Goal: Find specific page/section: Find specific page/section

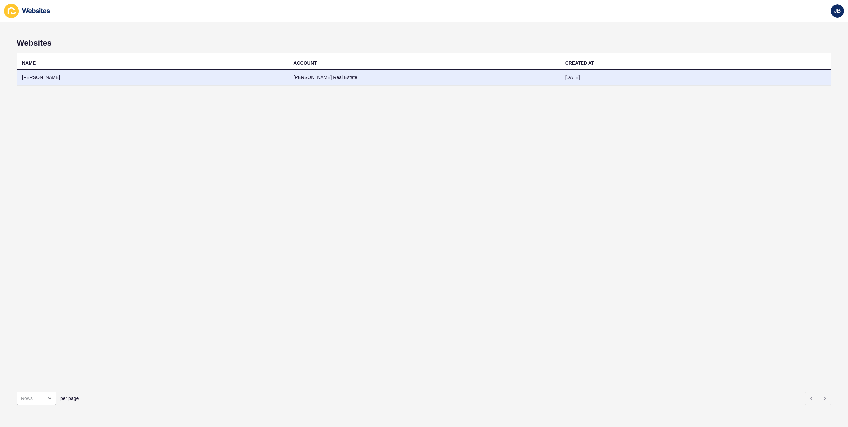
click at [35, 77] on td "[PERSON_NAME]" at bounding box center [152, 77] width 271 height 16
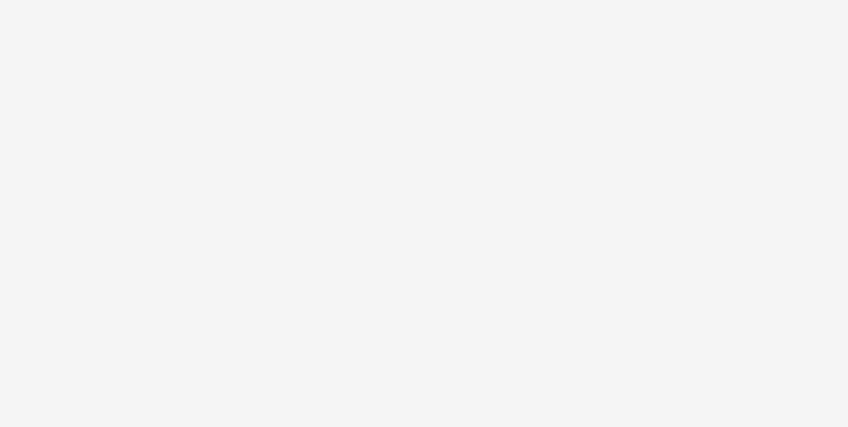
drag, startPoint x: 676, startPoint y: 88, endPoint x: 633, endPoint y: 82, distance: 43.9
click at [676, 88] on div at bounding box center [424, 213] width 848 height 427
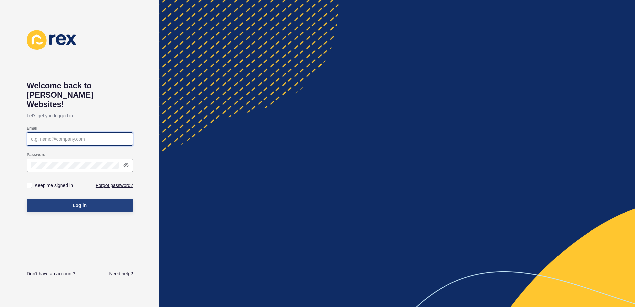
type input "[PERSON_NAME][EMAIL_ADDRESS][DOMAIN_NAME]"
click at [88, 199] on button "Log in" at bounding box center [80, 205] width 106 height 13
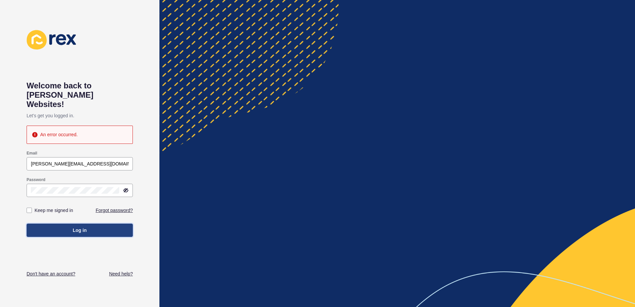
click at [53, 224] on button "Log in" at bounding box center [80, 230] width 106 height 13
click at [52, 224] on button "Log in" at bounding box center [80, 230] width 106 height 13
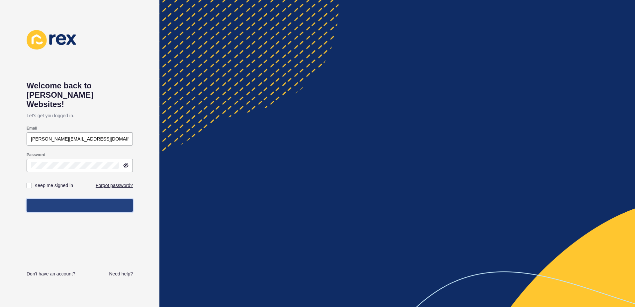
click at [52, 212] on button "Log in" at bounding box center [80, 205] width 106 height 13
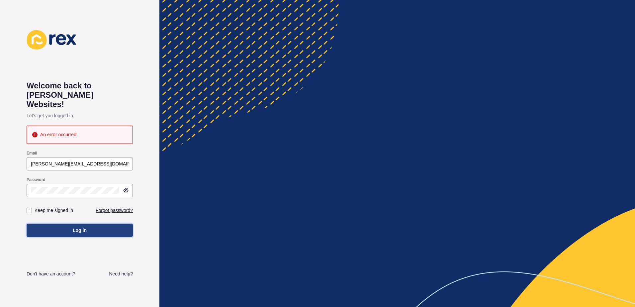
click at [52, 224] on button "Log in" at bounding box center [80, 230] width 106 height 13
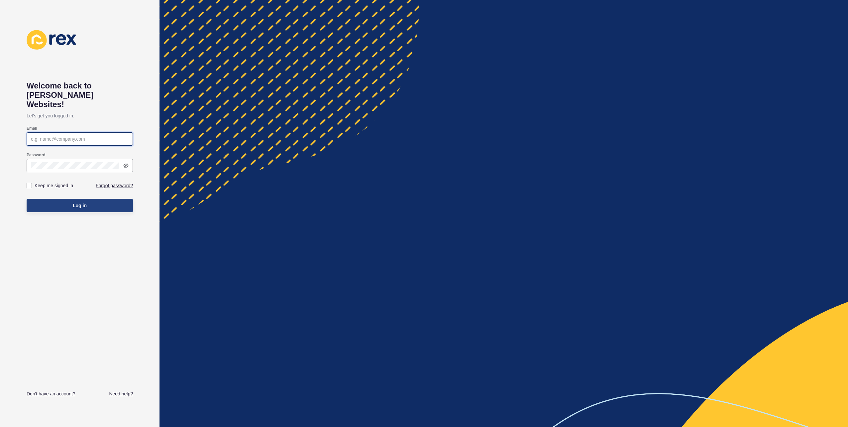
type input "[PERSON_NAME][EMAIL_ADDRESS][DOMAIN_NAME]"
click at [83, 202] on span "Log in" at bounding box center [80, 205] width 14 height 7
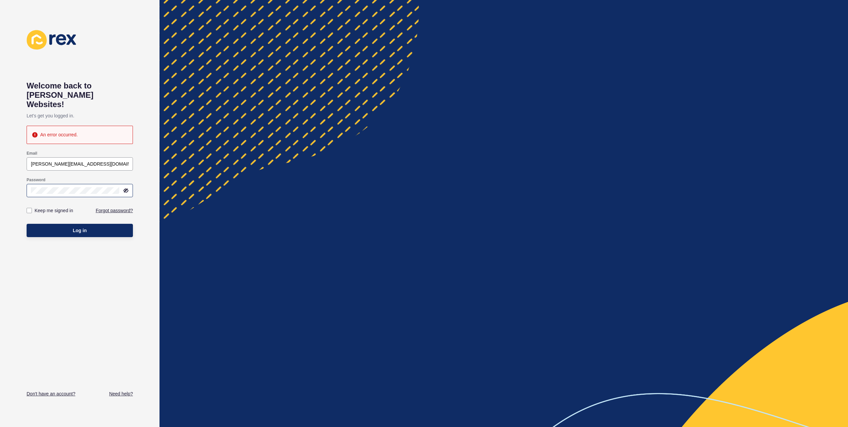
click at [128, 189] on icon at bounding box center [126, 190] width 4 height 3
click at [13, 156] on div "Welcome back to [PERSON_NAME] Websites! Let's get you logged in. An error occur…" at bounding box center [79, 213] width 159 height 427
click at [90, 85] on h1 "Welcome back to [PERSON_NAME] Websites!" at bounding box center [80, 95] width 106 height 28
click at [83, 227] on span "Log in" at bounding box center [80, 230] width 14 height 7
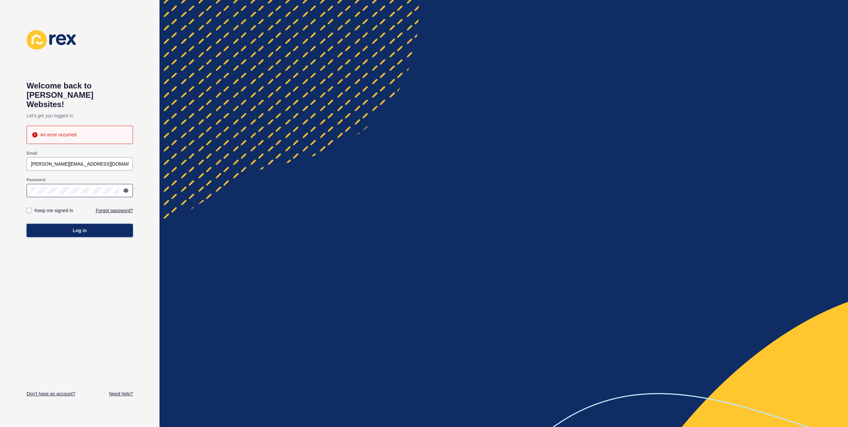
click at [83, 227] on span "Log in" at bounding box center [80, 230] width 14 height 7
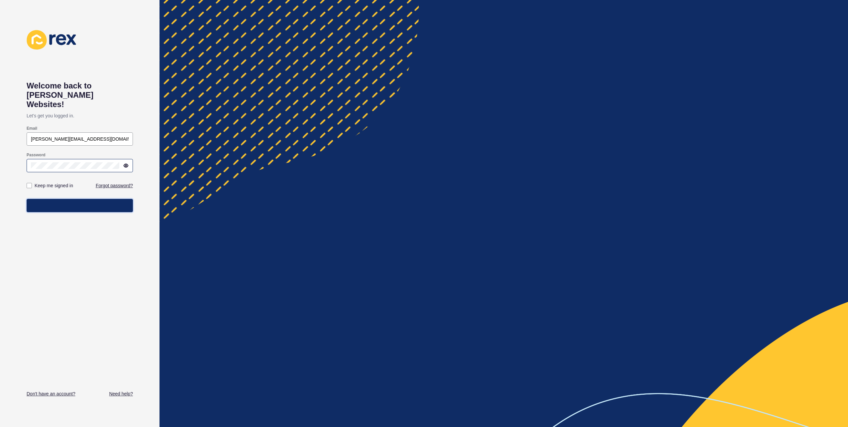
click at [83, 209] on span "Log in" at bounding box center [80, 205] width 14 height 7
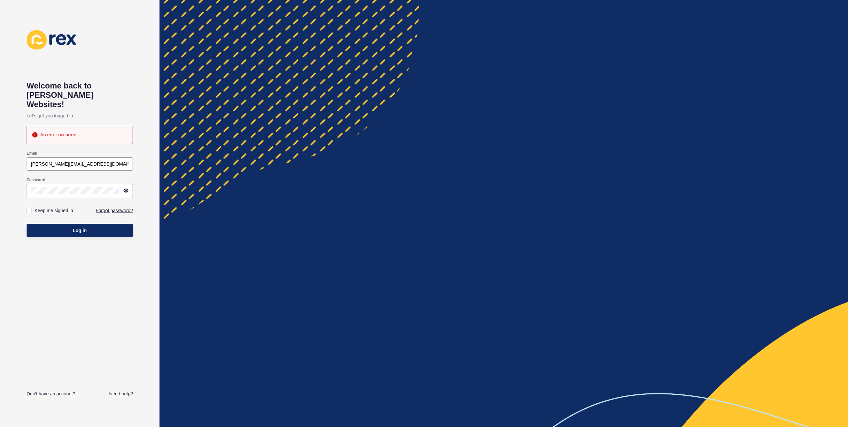
click at [1, 168] on div "Welcome back to [PERSON_NAME] Websites! Let's get you logged in. An error occur…" at bounding box center [79, 213] width 159 height 427
click at [79, 224] on button "Log in" at bounding box center [80, 230] width 106 height 13
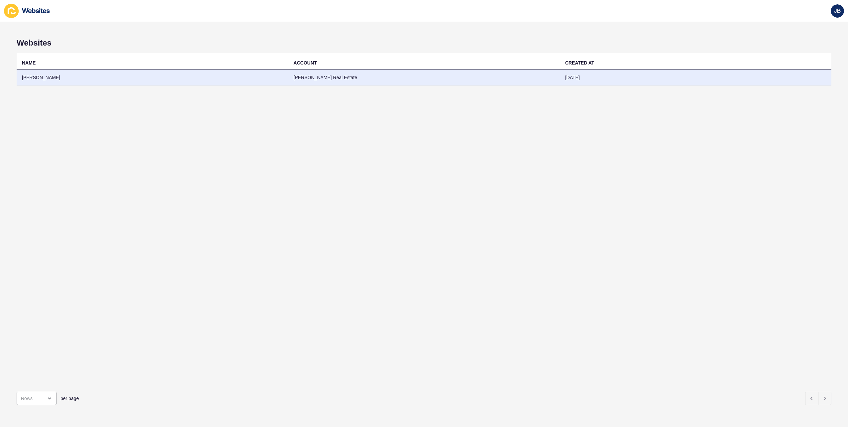
click at [40, 76] on td "[PERSON_NAME]" at bounding box center [152, 77] width 271 height 16
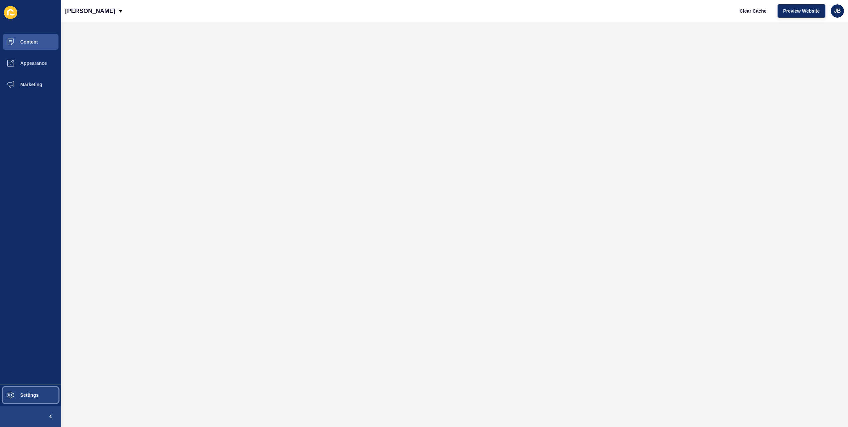
click at [24, 391] on button "Settings" at bounding box center [30, 394] width 61 height 21
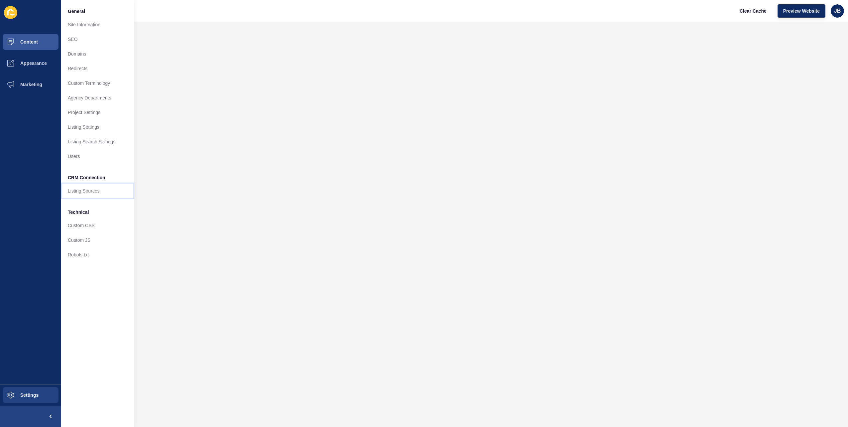
click at [95, 188] on link "Listing Sources" at bounding box center [97, 190] width 73 height 15
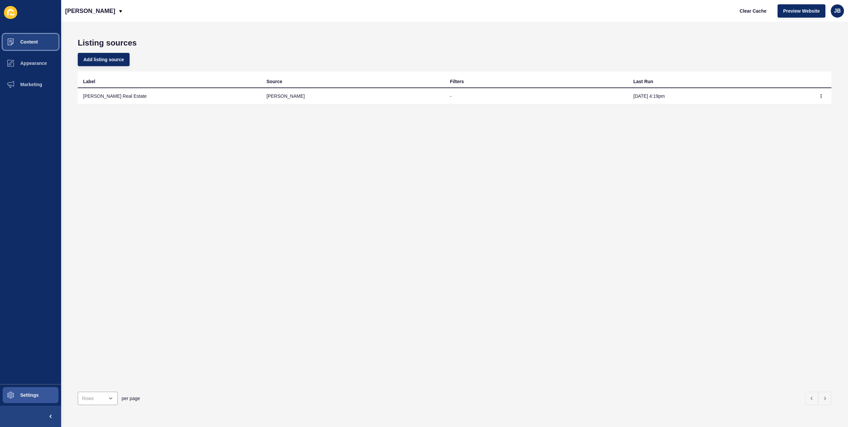
click at [27, 47] on button "Content" at bounding box center [30, 41] width 61 height 21
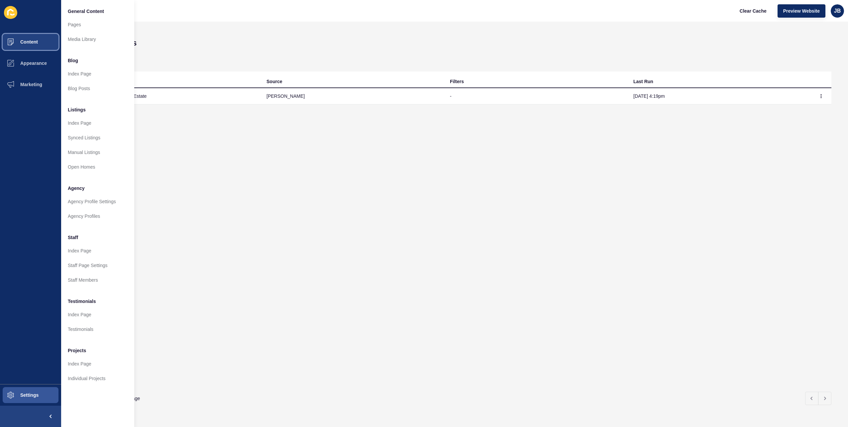
drag, startPoint x: 27, startPoint y: 47, endPoint x: 20, endPoint y: 40, distance: 9.6
click at [20, 40] on span "Content" at bounding box center [18, 41] width 39 height 5
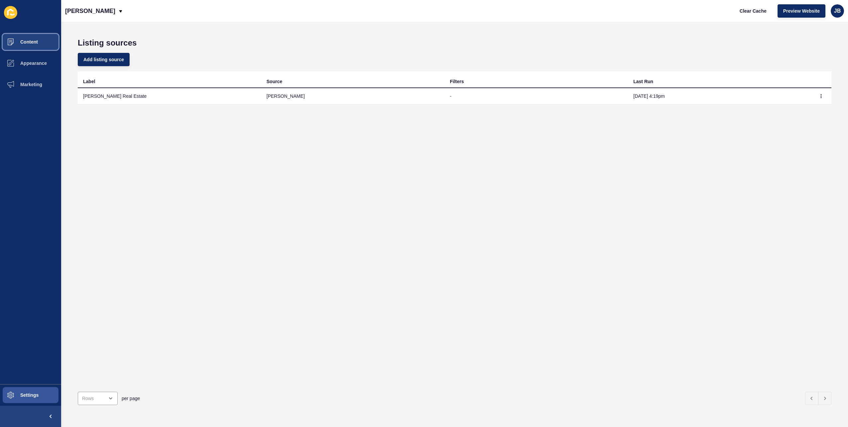
click at [20, 40] on span "Content" at bounding box center [18, 41] width 39 height 5
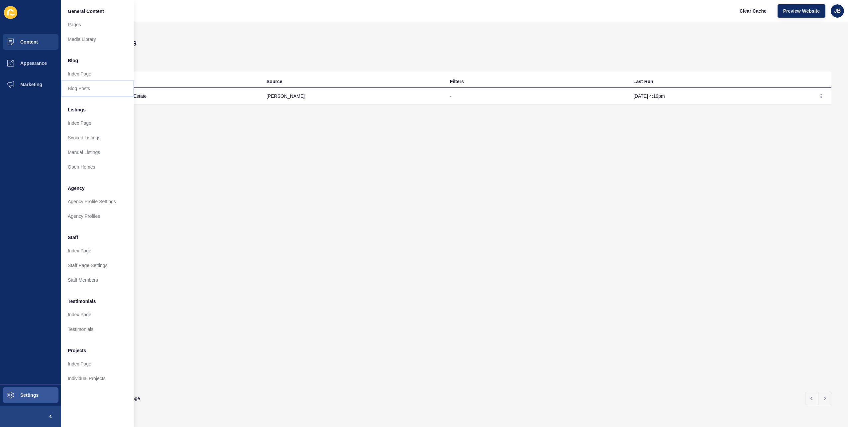
click at [73, 86] on link "Blog Posts" at bounding box center [97, 88] width 73 height 15
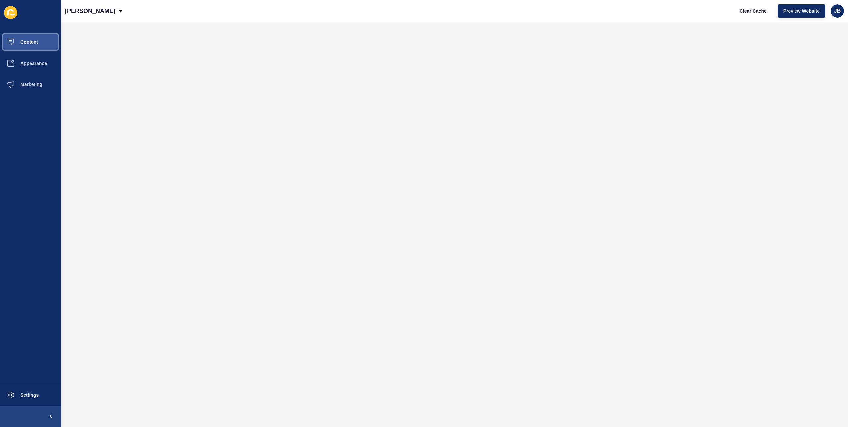
click at [15, 42] on span "Content" at bounding box center [18, 41] width 39 height 5
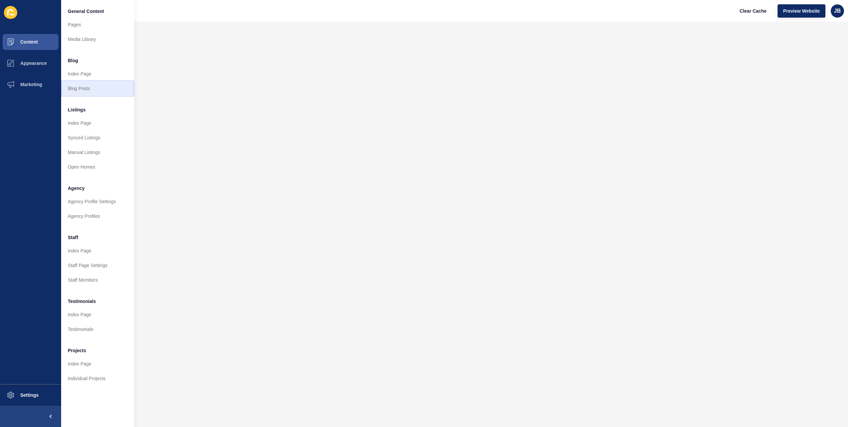
click at [69, 88] on link "Blog Posts" at bounding box center [97, 88] width 73 height 15
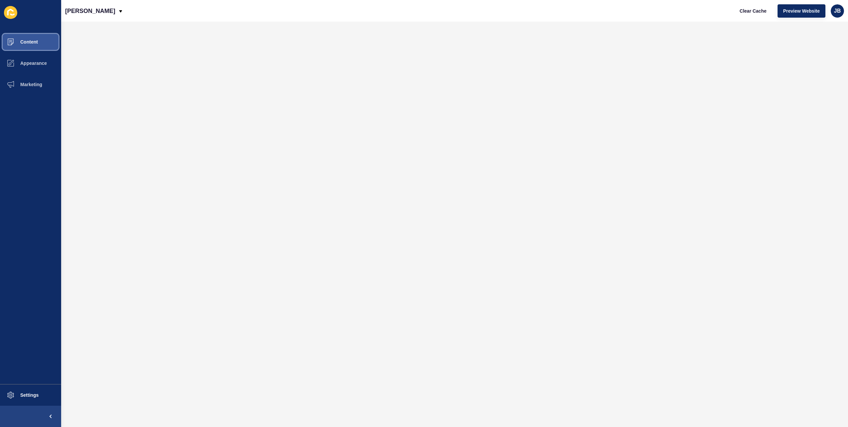
click at [30, 46] on button "Content" at bounding box center [30, 41] width 61 height 21
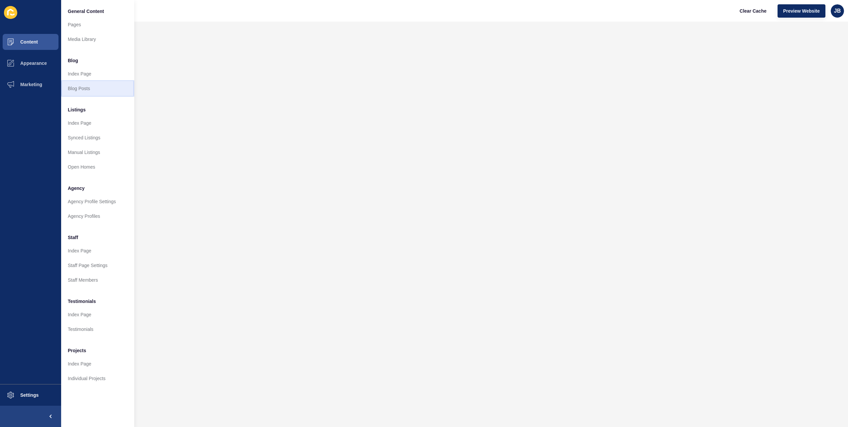
click at [87, 89] on link "Blog Posts" at bounding box center [97, 88] width 73 height 15
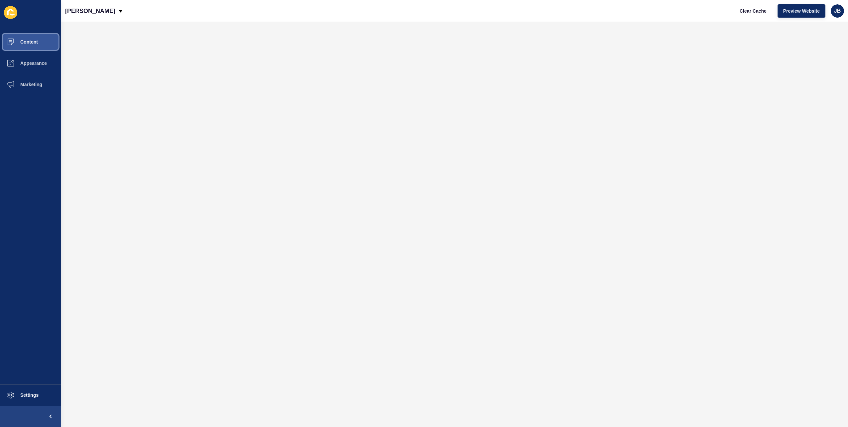
click at [31, 45] on button "Content" at bounding box center [30, 41] width 61 height 21
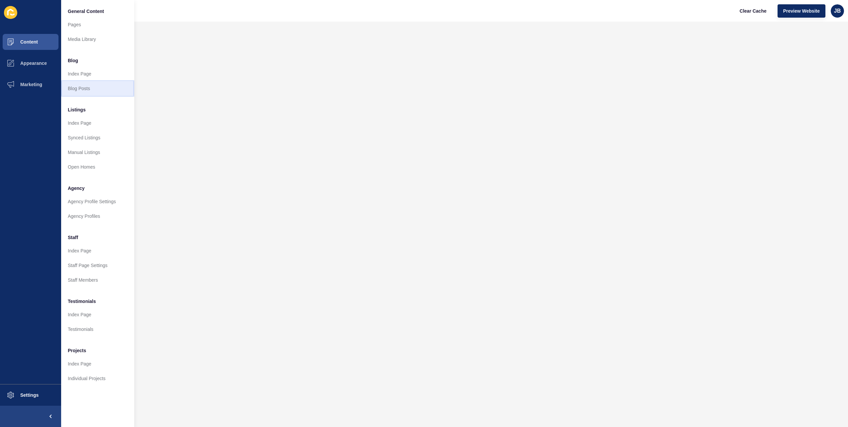
click at [76, 84] on link "Blog Posts" at bounding box center [97, 88] width 73 height 15
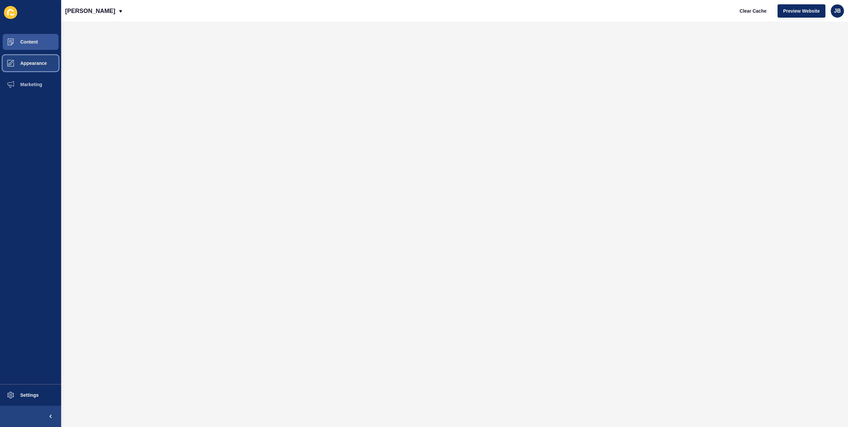
click at [26, 66] on button "Appearance" at bounding box center [30, 62] width 61 height 21
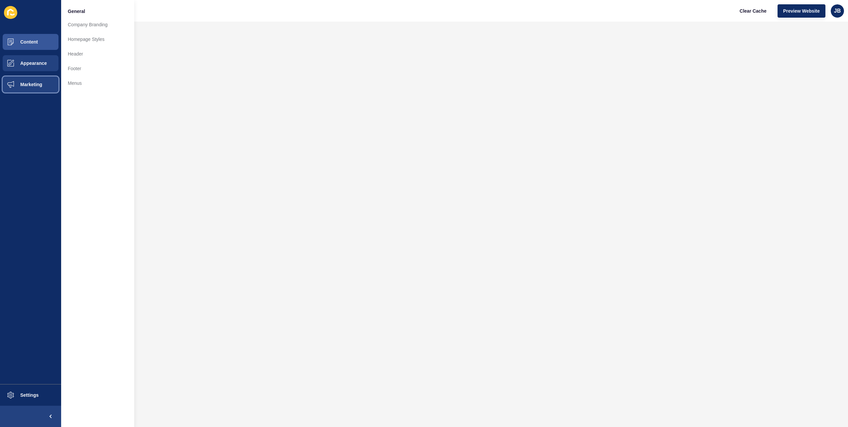
click at [28, 85] on span "Marketing" at bounding box center [20, 84] width 43 height 5
click at [32, 42] on span "Content" at bounding box center [18, 41] width 39 height 5
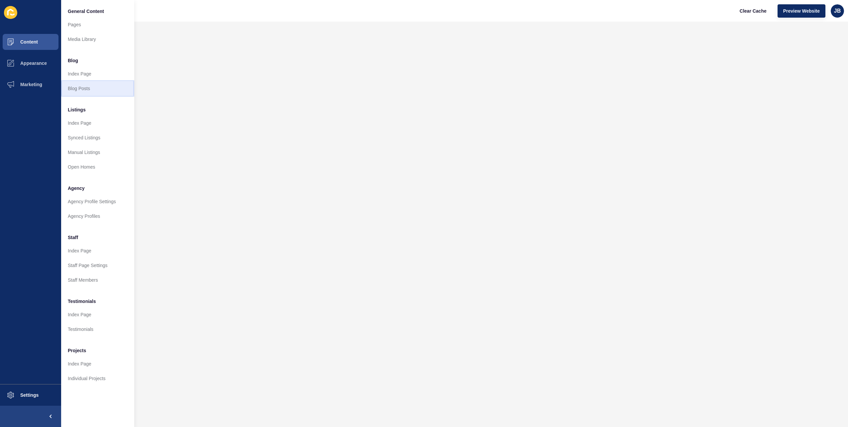
click at [81, 88] on link "Blog Posts" at bounding box center [97, 88] width 73 height 15
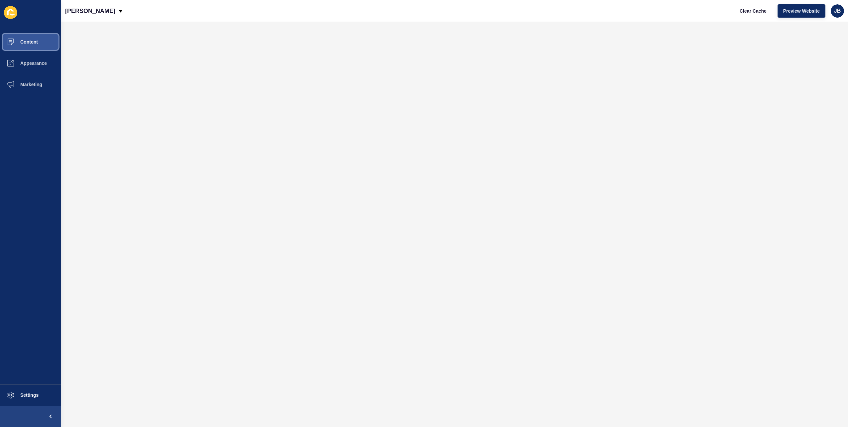
click at [33, 41] on span "Content" at bounding box center [18, 41] width 39 height 5
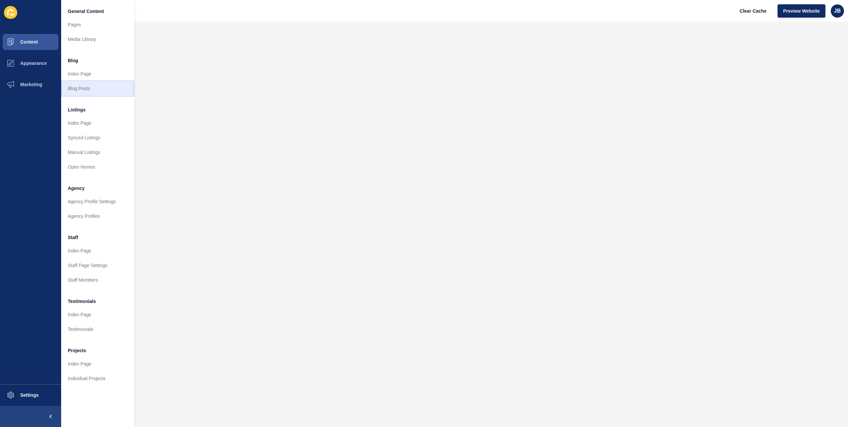
click at [72, 90] on link "Blog Posts" at bounding box center [97, 88] width 73 height 15
click at [72, 93] on link "Blog Posts" at bounding box center [97, 88] width 73 height 15
